Goal: Task Accomplishment & Management: Use online tool/utility

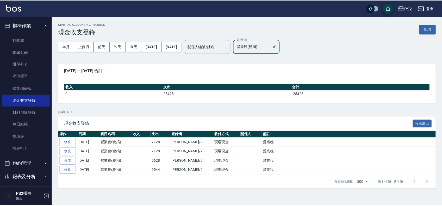
scroll to position [33, 0]
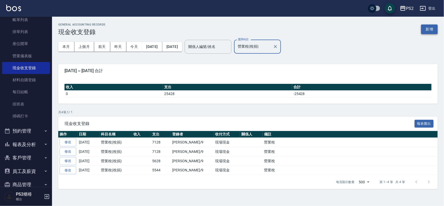
click at [428, 25] on button "新增" at bounding box center [429, 29] width 17 height 10
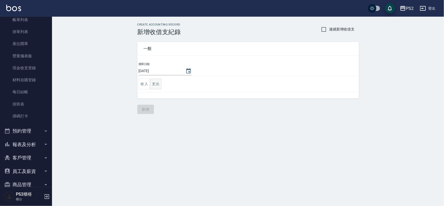
click at [156, 83] on button "支出" at bounding box center [156, 84] width 12 height 11
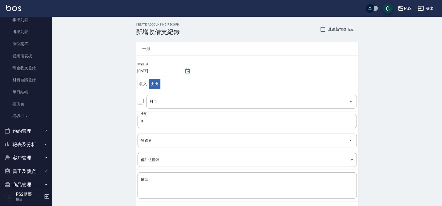
click at [186, 102] on input "科目" at bounding box center [248, 101] width 198 height 9
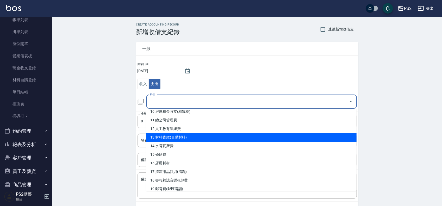
scroll to position [130, 0]
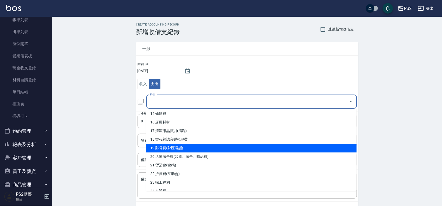
click at [201, 148] on li "19 郵電費(郵匯電話)" at bounding box center [251, 148] width 210 height 9
type input "19 郵電費(郵匯電話)"
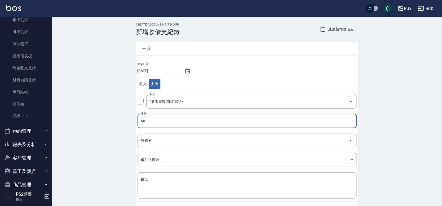
type input "60"
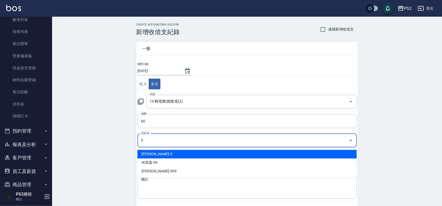
type input "[PERSON_NAME]-9"
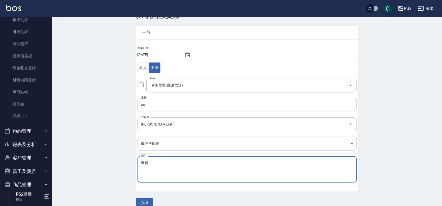
scroll to position [24, 0]
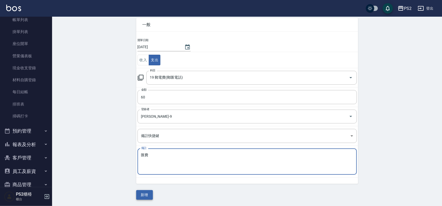
type textarea "匯費"
click at [144, 194] on button "新增" at bounding box center [144, 195] width 17 height 10
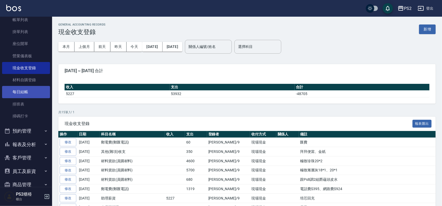
click at [37, 92] on link "每日結帳" at bounding box center [26, 92] width 48 height 12
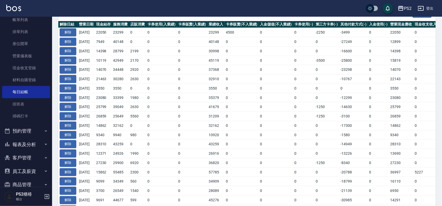
scroll to position [163, 0]
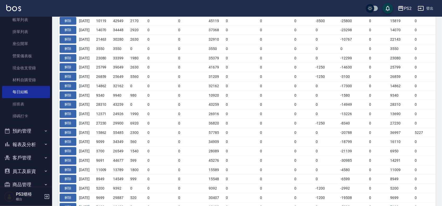
drag, startPoint x: 98, startPoint y: 180, endPoint x: 131, endPoint y: 180, distance: 32.3
click at [114, 180] on tr "解除 [DATE] 8949 14549 999 0 0 15548 0 0 0 0 -6599 0 8949 0 0 0 [DATE]" at bounding box center [293, 178] width 470 height 9
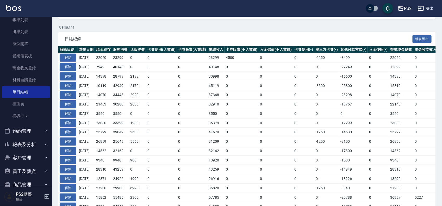
scroll to position [98, 0]
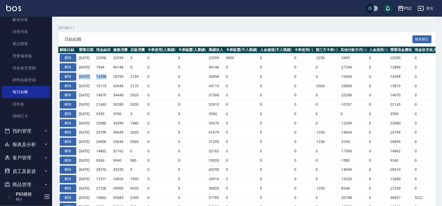
drag, startPoint x: 99, startPoint y: 75, endPoint x: 79, endPoint y: 76, distance: 20.0
click at [79, 76] on tr "解除 [DATE] 14398 28799 2199 0 0 30998 0 0 0 0 -16600 0 14398 0 0 0 [DATE]" at bounding box center [293, 76] width 470 height 9
